Goal: Check status: Check status

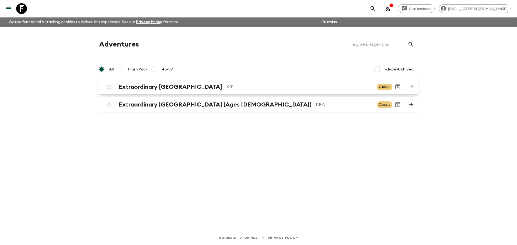
click at [243, 87] on p "KR1" at bounding box center [299, 87] width 146 height 6
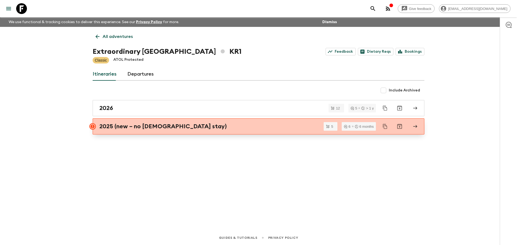
click at [205, 131] on link "2025 (new – no [DEMOGRAPHIC_DATA] stay)" at bounding box center [258, 126] width 331 height 16
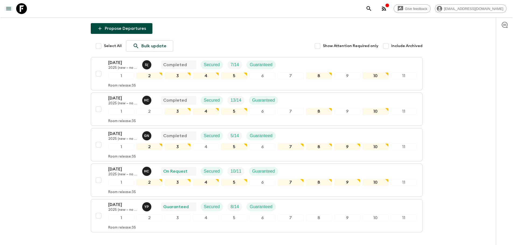
scroll to position [105, 0]
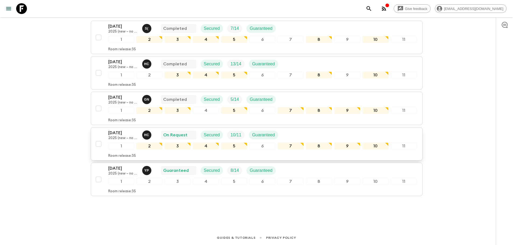
click at [156, 136] on div "[DATE] 2025 (new – no temple stay) H C On Request Secured 10 / 11 Guaranteed" at bounding box center [195, 135] width 174 height 11
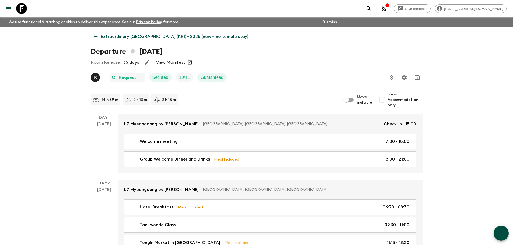
click at [166, 62] on link "View Manifest" at bounding box center [170, 62] width 29 height 5
click at [163, 64] on link "View Manifest" at bounding box center [170, 62] width 29 height 5
